Goal: Find specific page/section: Find specific page/section

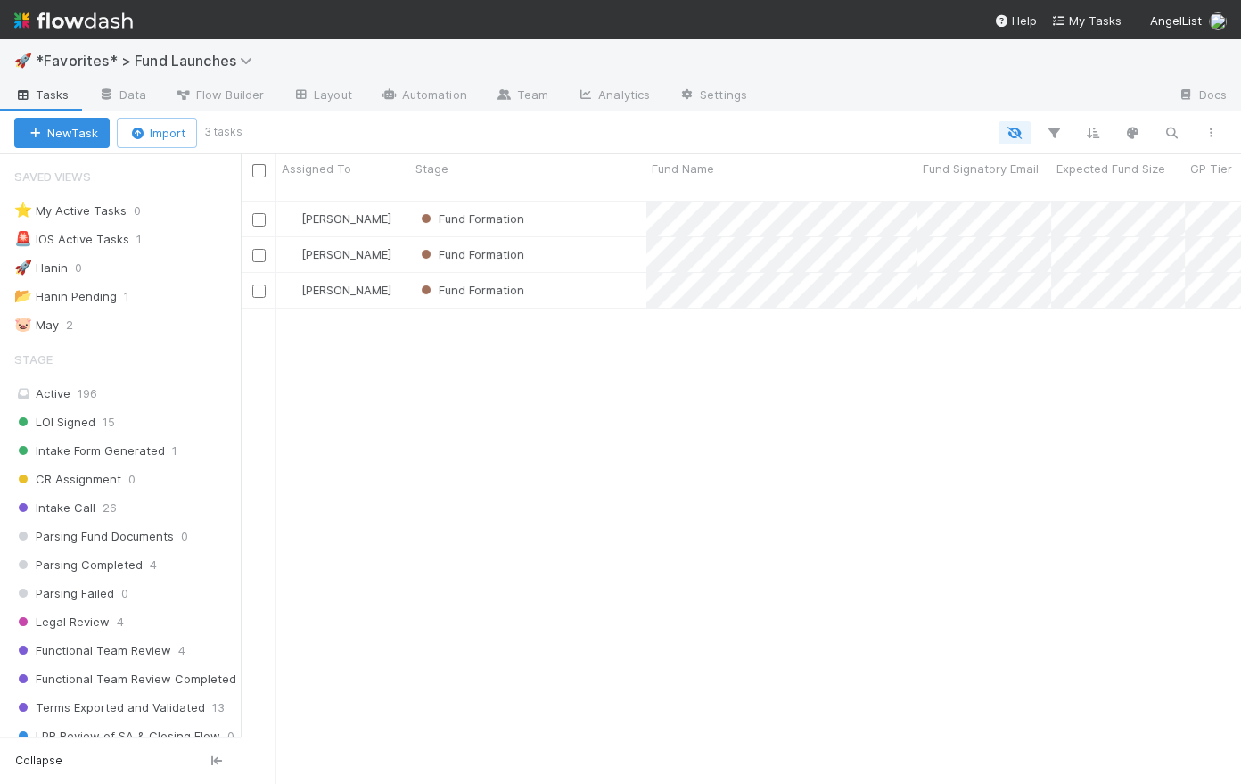
click at [108, 21] on img at bounding box center [73, 20] width 119 height 30
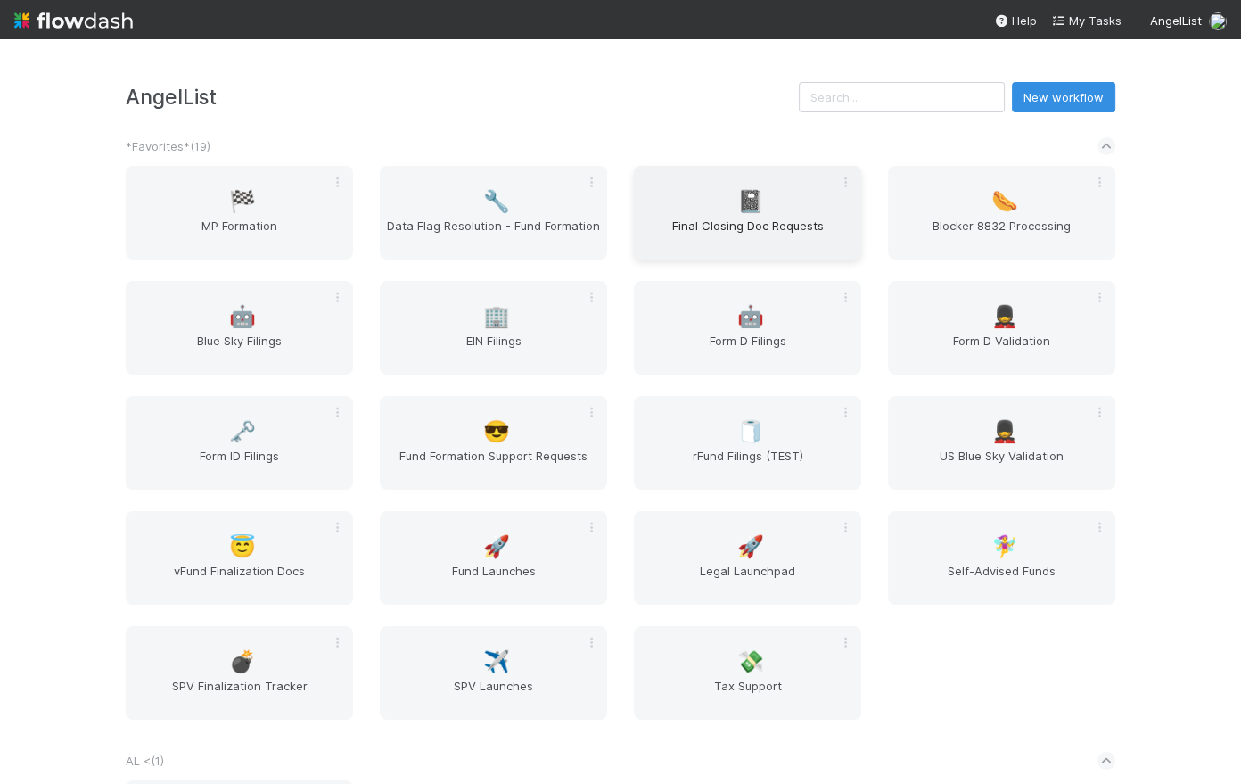
click at [749, 197] on span "📓" at bounding box center [750, 201] width 27 height 23
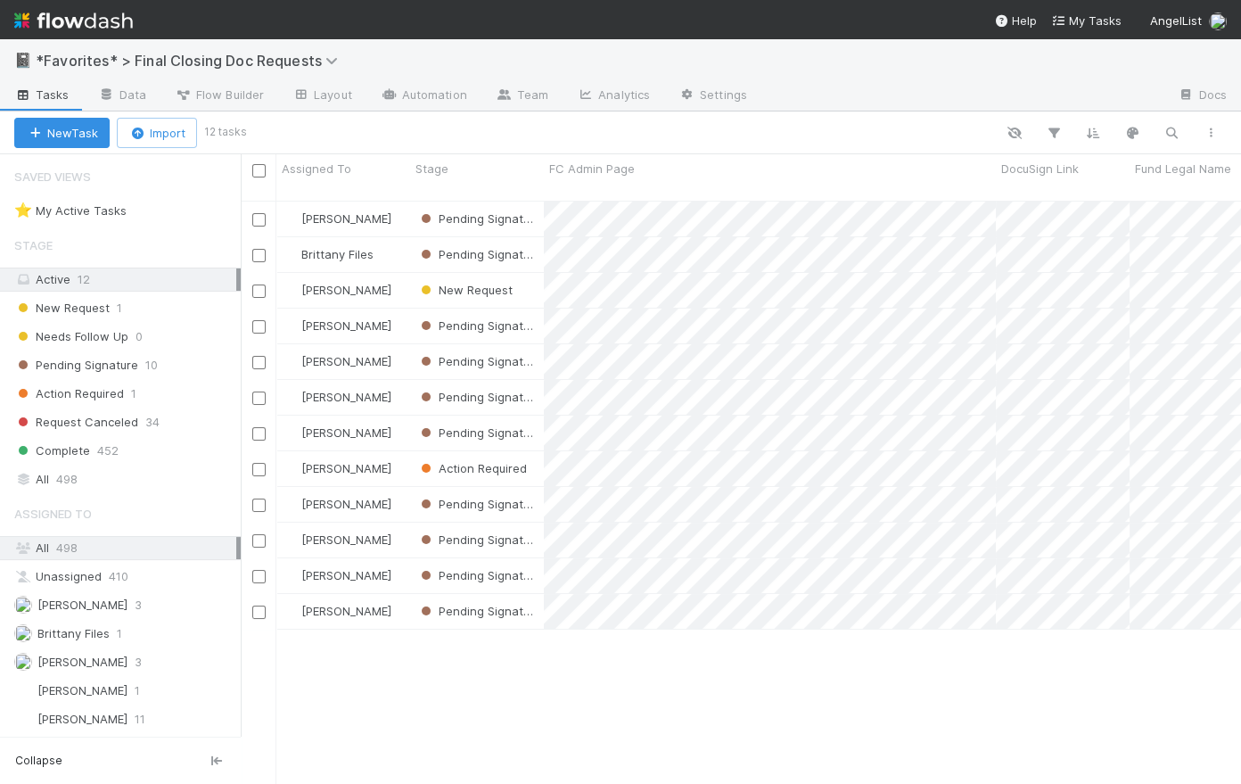
scroll to position [586, 988]
click at [64, 478] on span "498" at bounding box center [66, 479] width 21 height 22
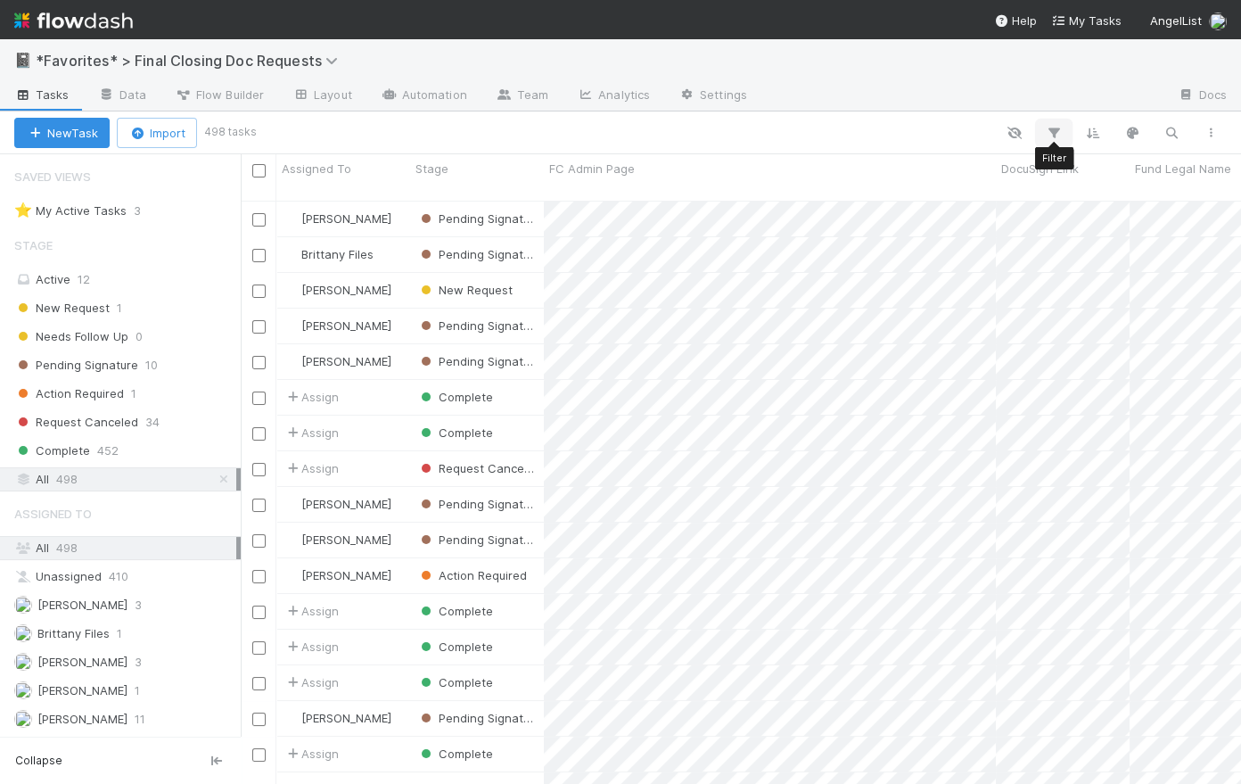
scroll to position [586, 988]
click at [1057, 132] on icon "button" at bounding box center [1054, 133] width 18 height 16
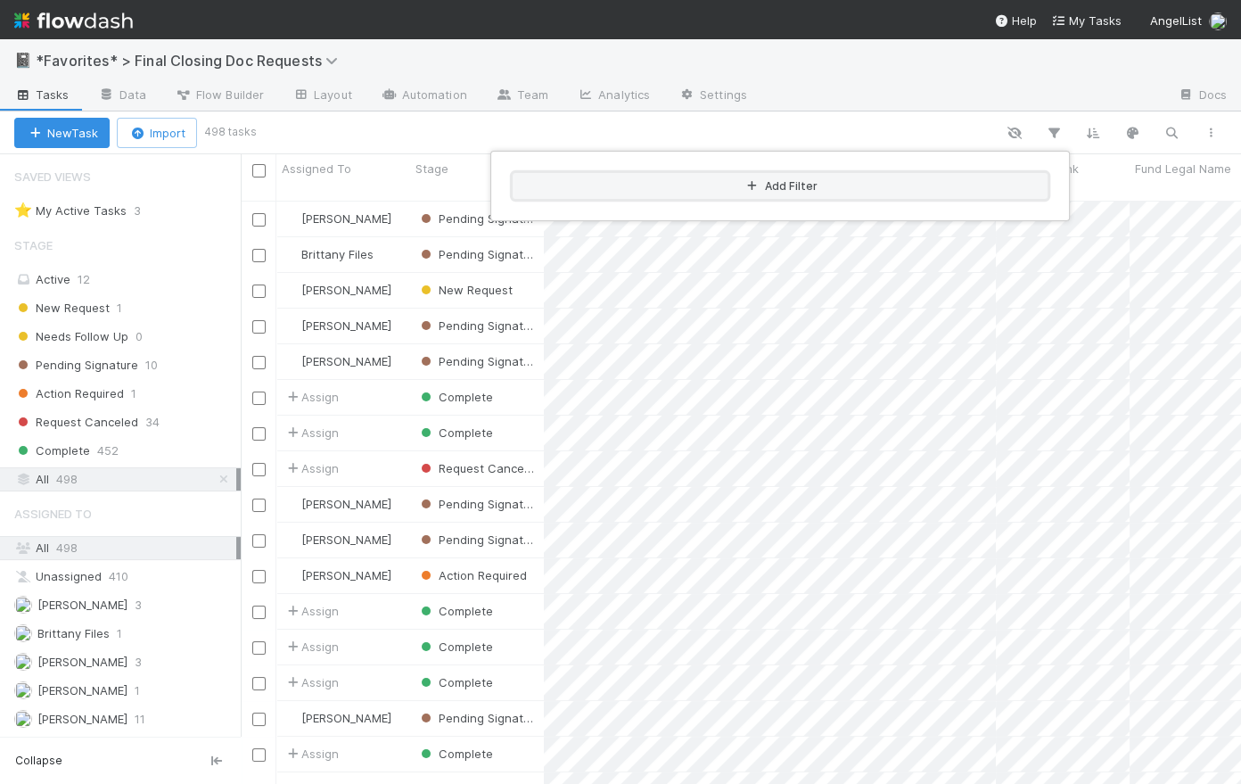
click at [802, 185] on button "Add Filter" at bounding box center [780, 186] width 535 height 26
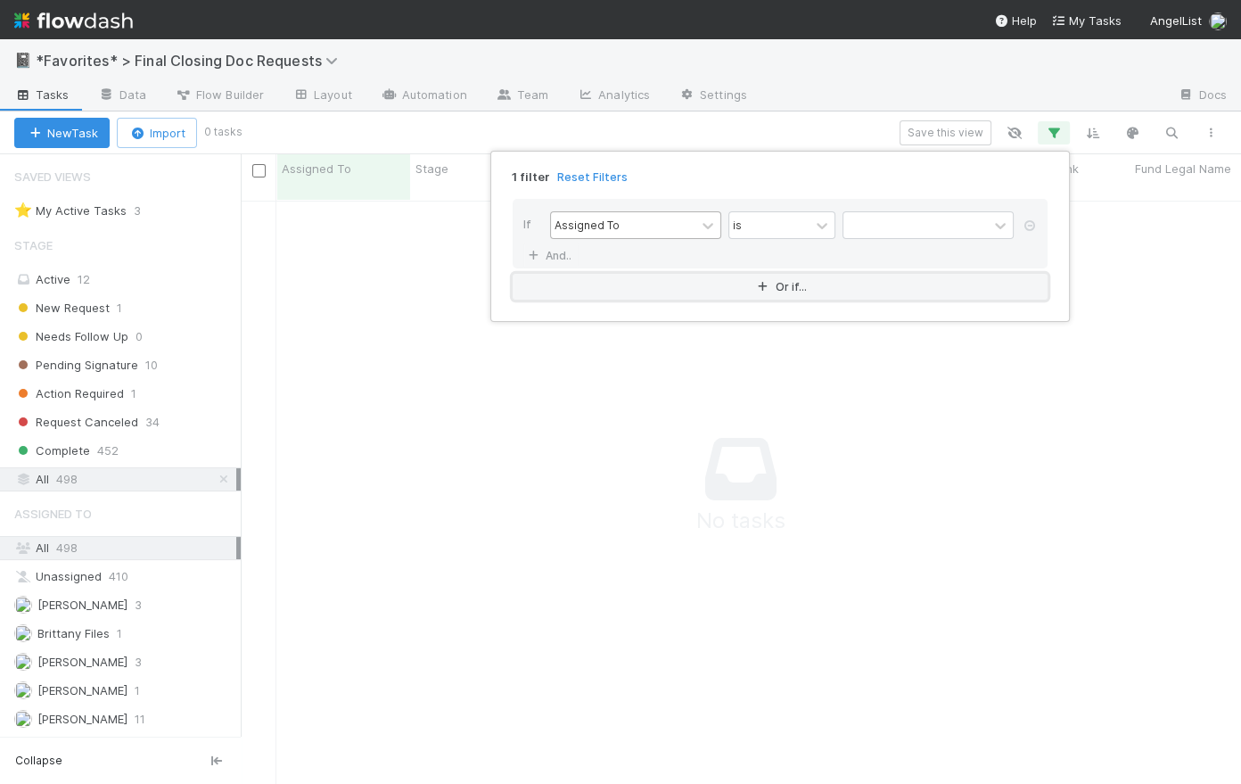
scroll to position [573, 988]
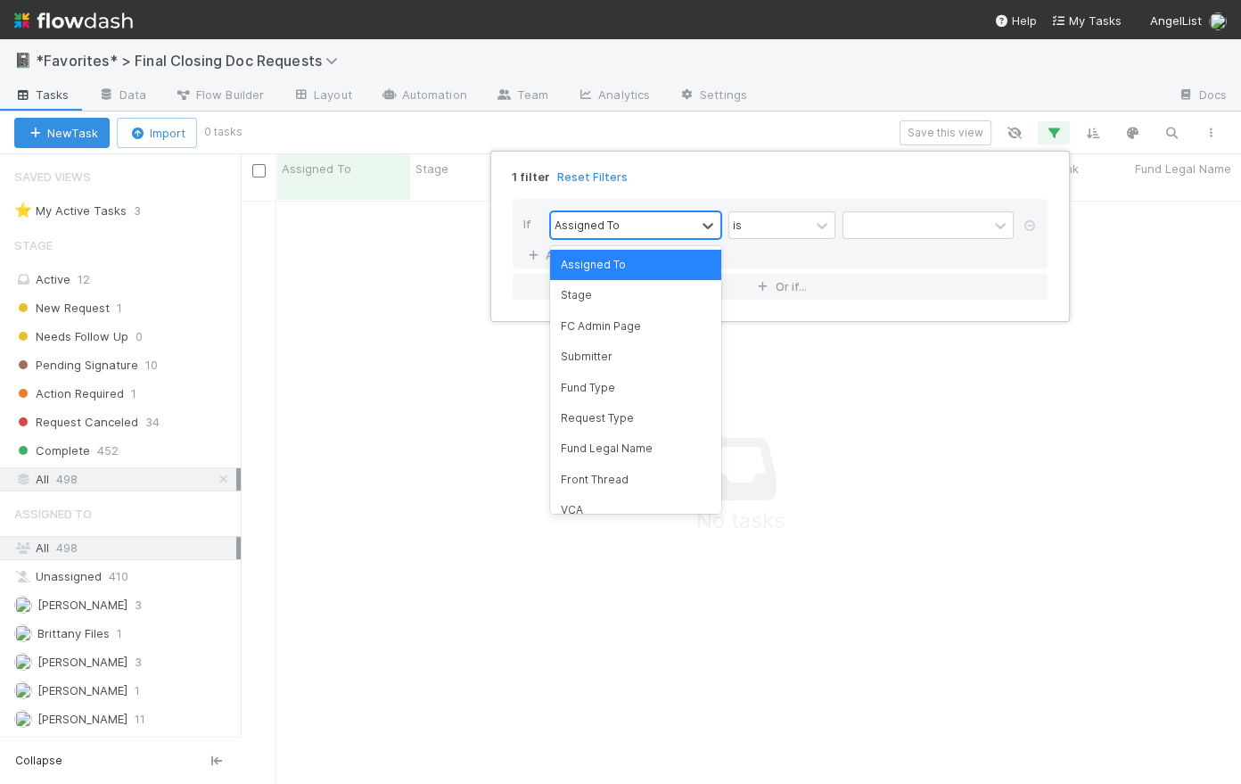
click at [691, 227] on div "Assigned To" at bounding box center [623, 225] width 144 height 26
drag, startPoint x: 671, startPoint y: 380, endPoint x: 708, endPoint y: 340, distance: 54.3
click at [672, 380] on div "Fund Type" at bounding box center [635, 388] width 171 height 30
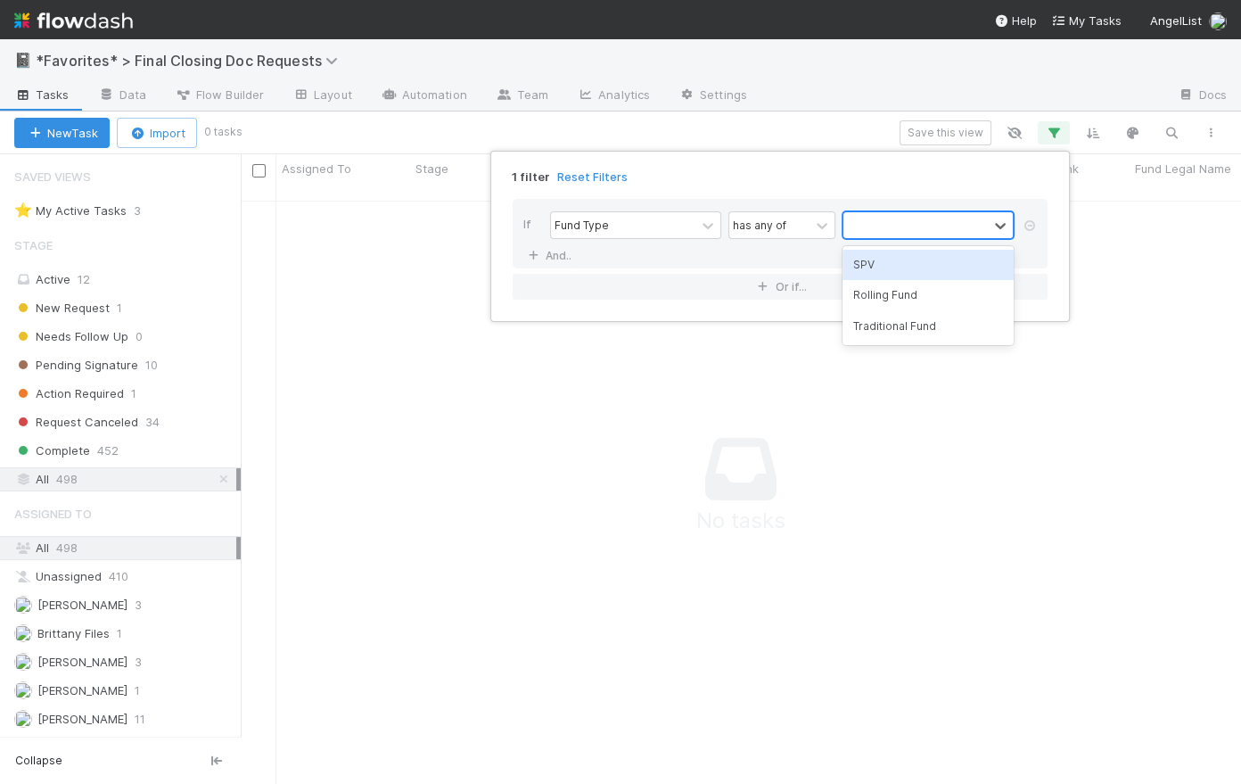
click at [898, 225] on div at bounding box center [915, 225] width 144 height 26
click at [911, 261] on div "SPV" at bounding box center [928, 265] width 171 height 30
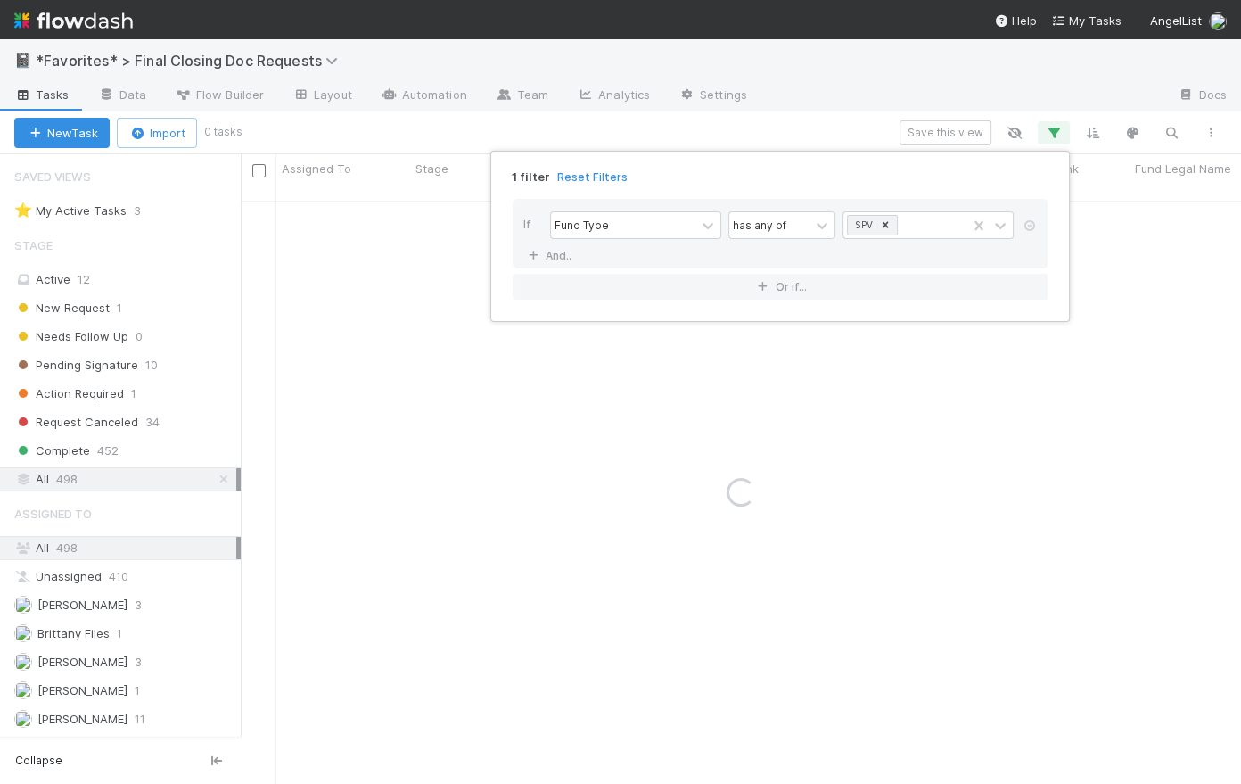
click at [881, 192] on div "If Fund Type has any of SPV And.. Or if..." at bounding box center [779, 249] width 563 height 129
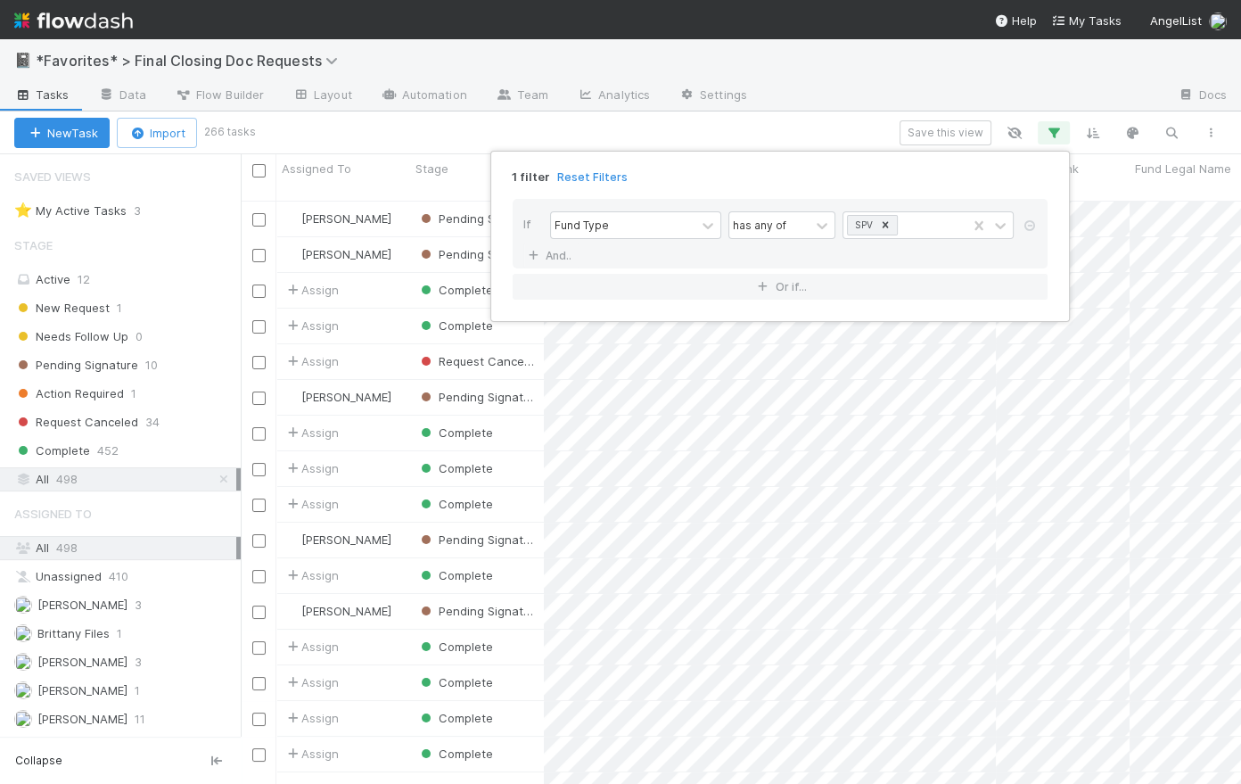
scroll to position [586, 988]
click at [830, 113] on div "1 filter Reset Filters If Fund Type has any of SPV And.. Or if..." at bounding box center [620, 392] width 1241 height 784
